Goal: Find specific page/section: Find specific page/section

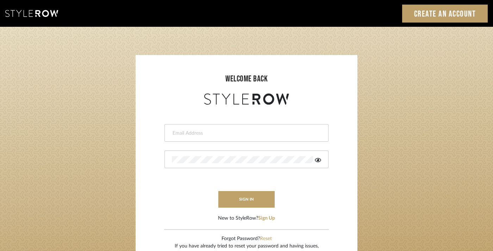
click at [243, 130] on input "email" at bounding box center [246, 133] width 148 height 7
type input "alyssa@lysandnat.com"
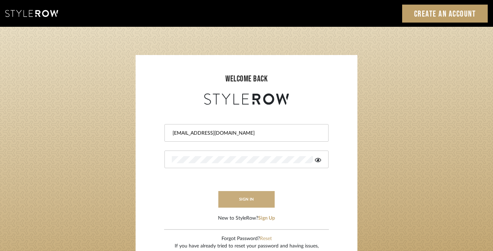
click at [250, 202] on button "sign in" at bounding box center [246, 199] width 56 height 17
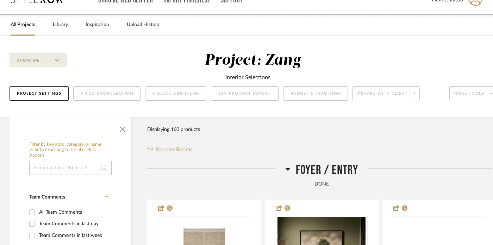
scroll to position [0, 1]
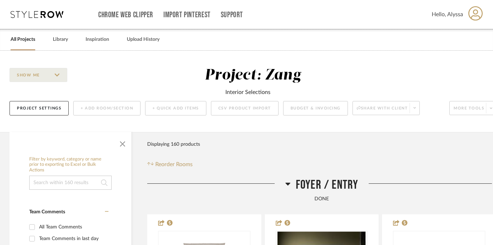
click at [35, 18] on div "Chrome Web Clipper Import Pinterest Support All Projects Library Inspiration Up…" at bounding box center [247, 14] width 472 height 29
click at [46, 13] on icon at bounding box center [37, 14] width 53 height 7
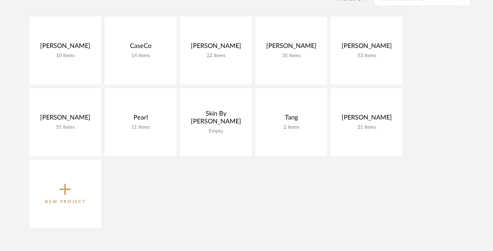
scroll to position [167, 0]
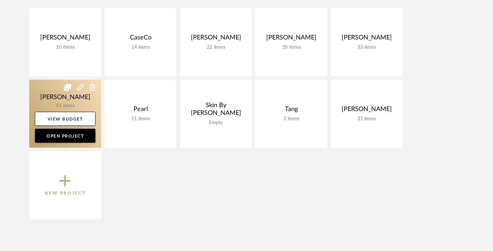
click at [72, 97] on link at bounding box center [65, 114] width 72 height 68
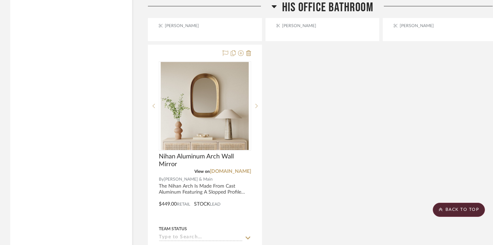
scroll to position [1875, 0]
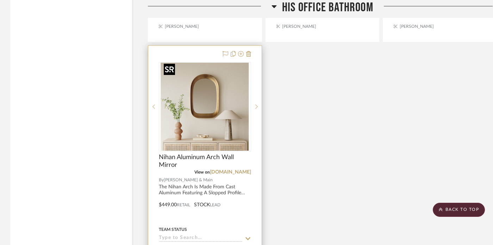
click at [215, 93] on img "0" at bounding box center [205, 107] width 88 height 88
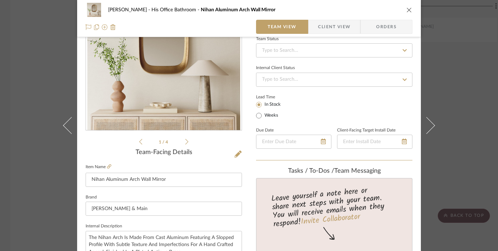
scroll to position [0, 0]
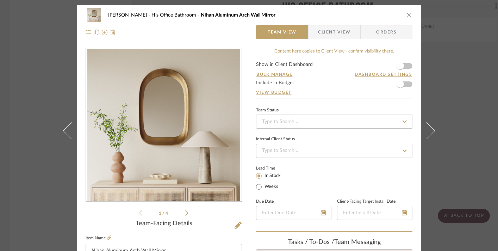
click at [408, 18] on button "close" at bounding box center [409, 15] width 6 height 6
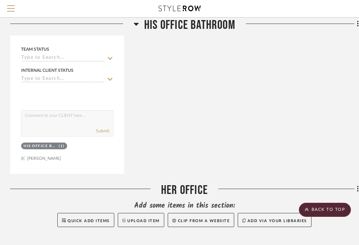
scroll to position [2028, 138]
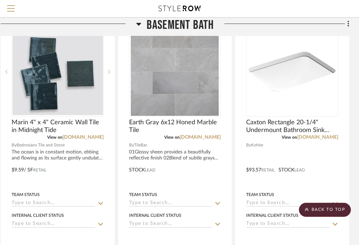
scroll to position [3118, 148]
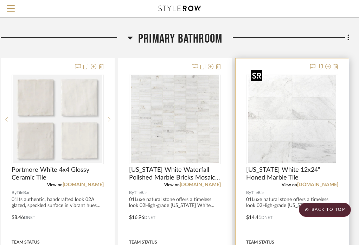
scroll to position [7243, 148]
